Goal: Understand process/instructions: Learn how to perform a task or action

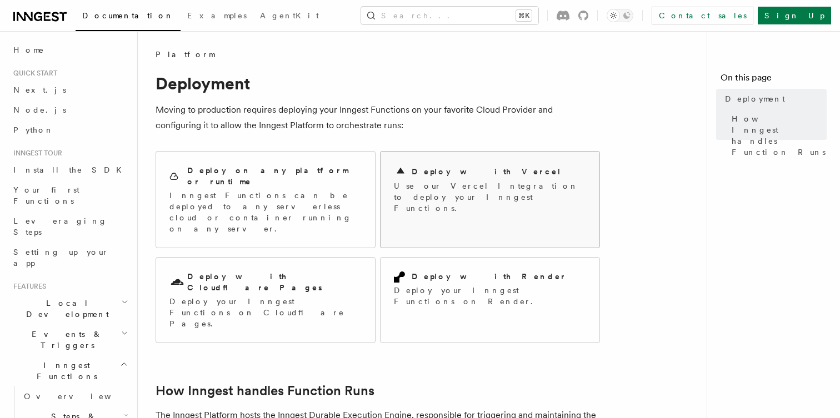
click at [444, 183] on p "Use our Vercel Integration to deploy your Inngest Functions." at bounding box center [490, 197] width 192 height 33
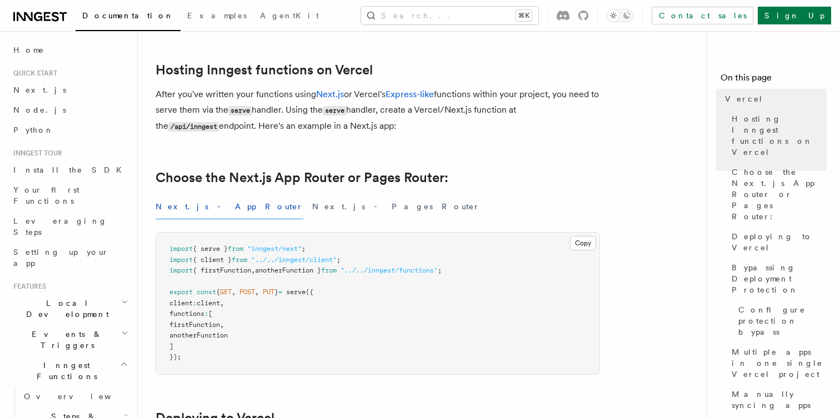
scroll to position [163, 0]
